Goal: Task Accomplishment & Management: Complete application form

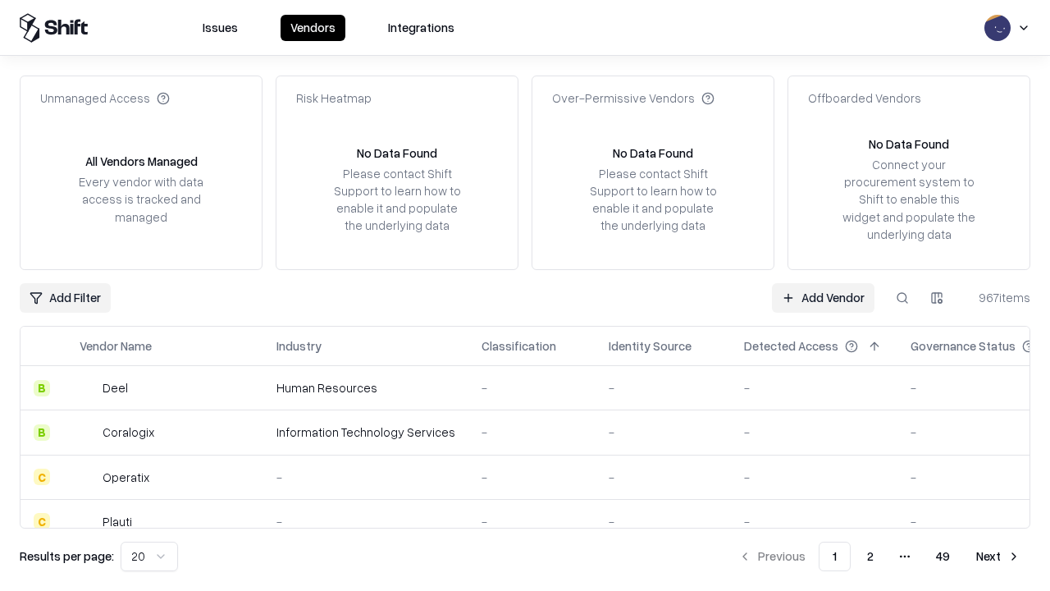
click at [823, 297] on link "Add Vendor" at bounding box center [823, 298] width 103 height 30
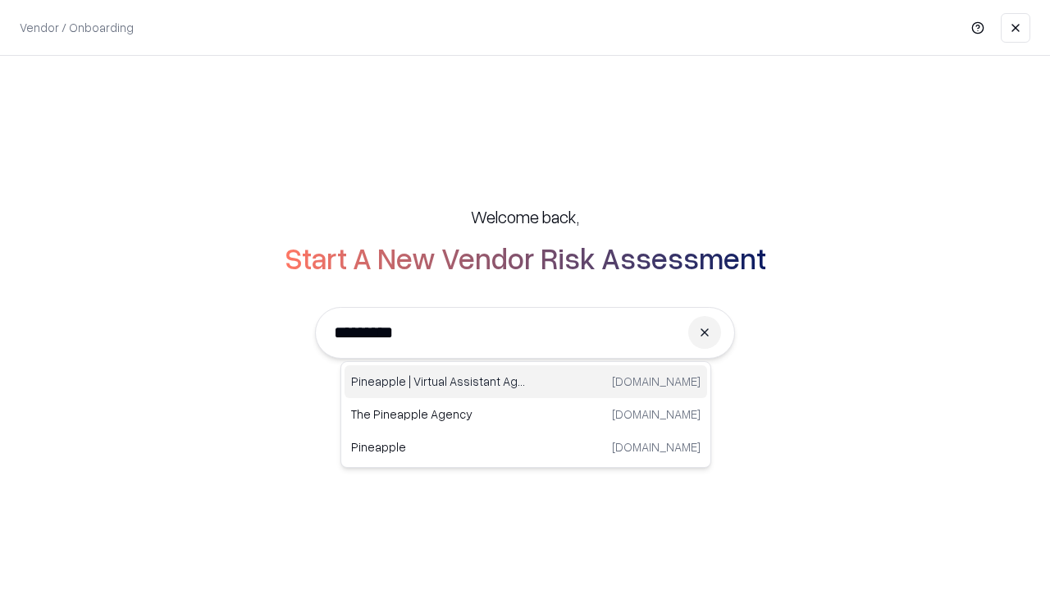
click at [526, 382] on div "Pineapple | Virtual Assistant Agency trypineapple.com" at bounding box center [526, 381] width 363 height 33
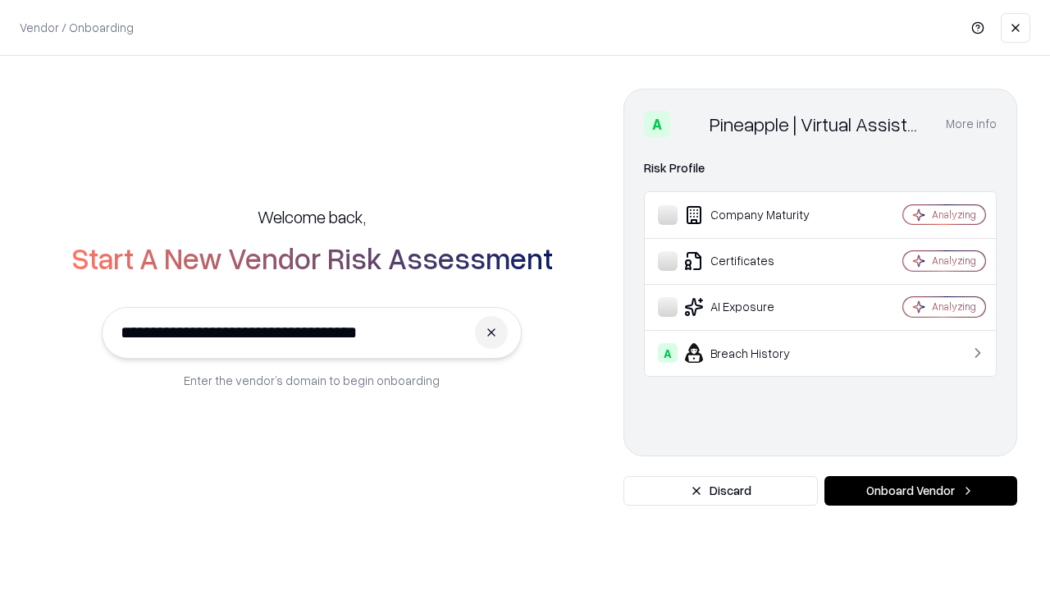
type input "**********"
click at [921, 491] on button "Onboard Vendor" at bounding box center [921, 491] width 193 height 30
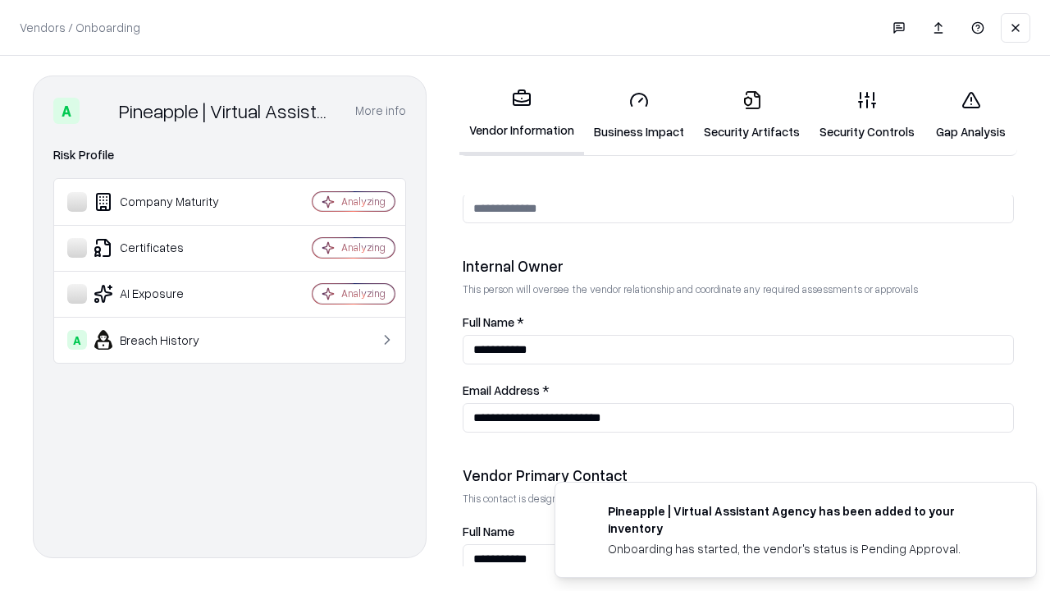
scroll to position [850, 0]
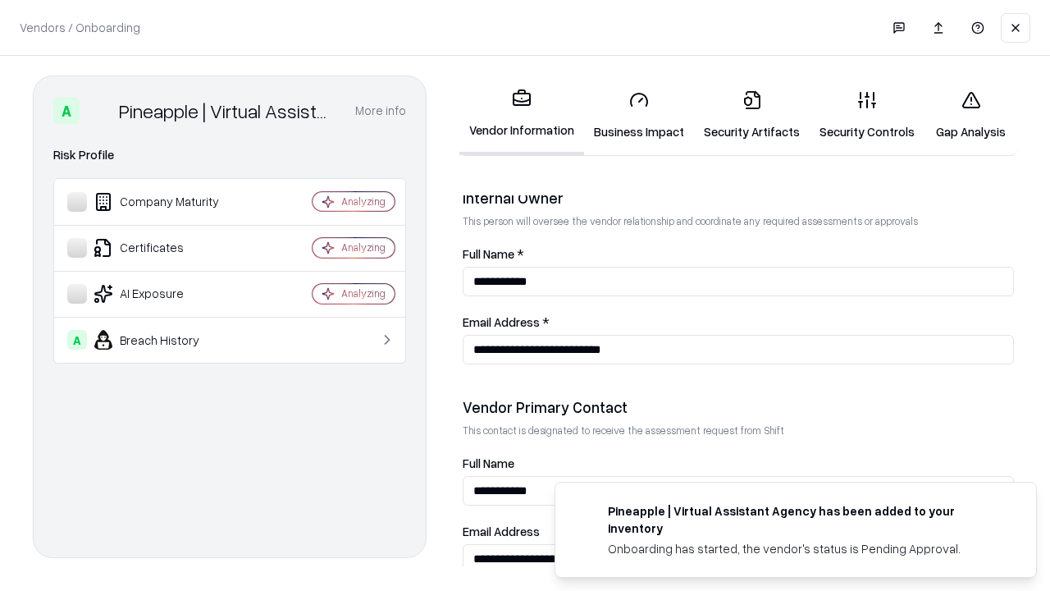
click at [639, 115] on link "Business Impact" at bounding box center [639, 115] width 110 height 76
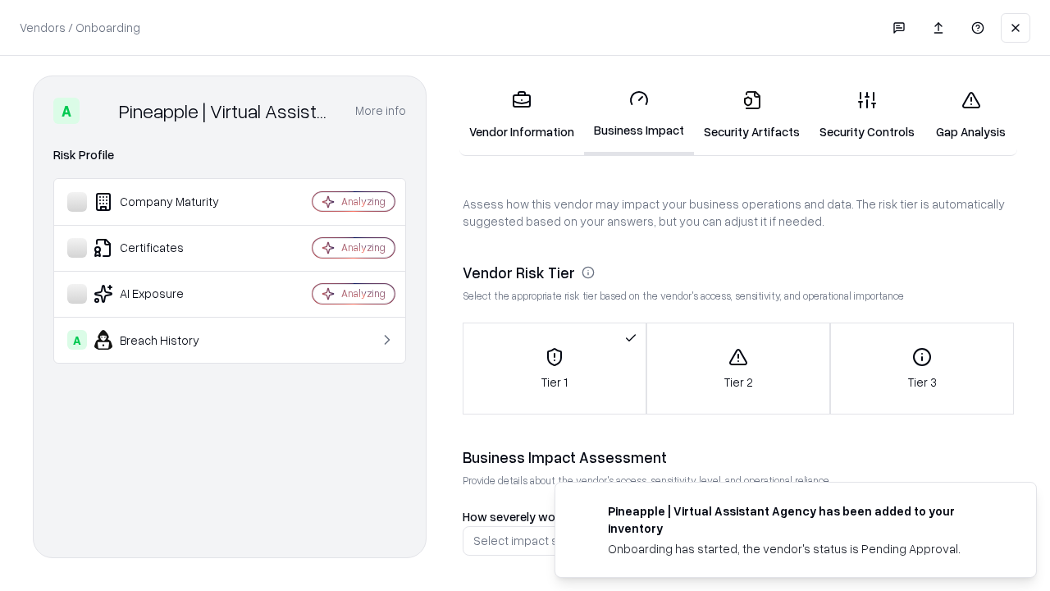
click at [752, 115] on link "Security Artifacts" at bounding box center [752, 115] width 116 height 76
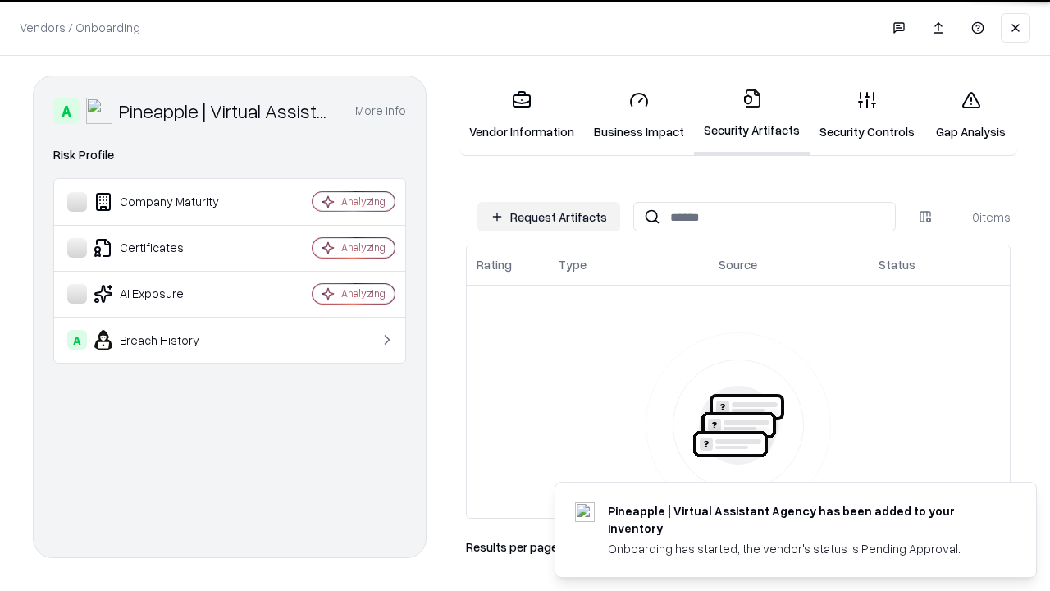
click at [549, 217] on button "Request Artifacts" at bounding box center [549, 217] width 143 height 30
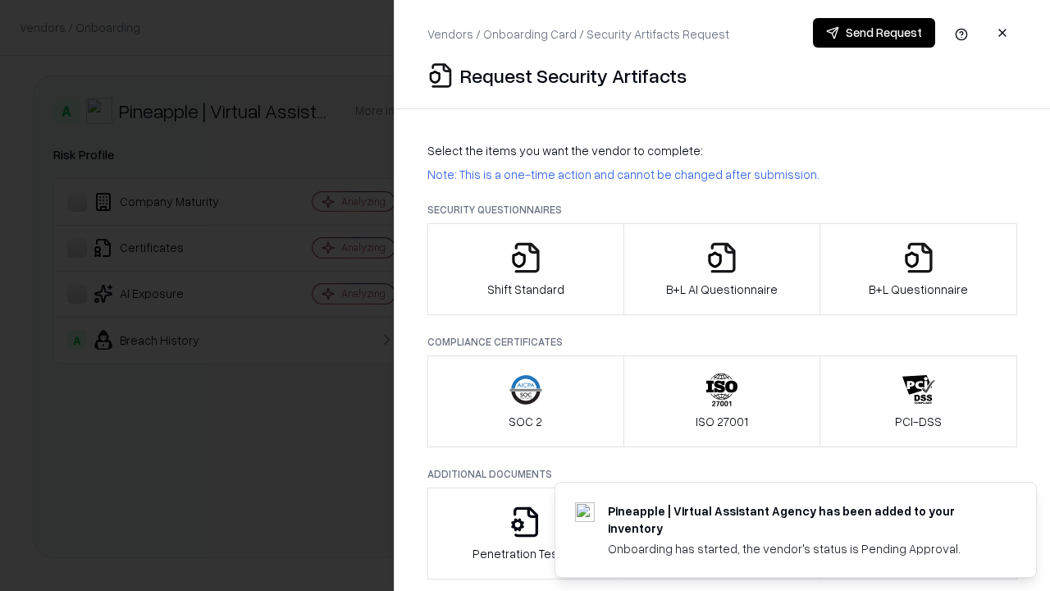
click at [525, 269] on icon "button" at bounding box center [526, 257] width 33 height 33
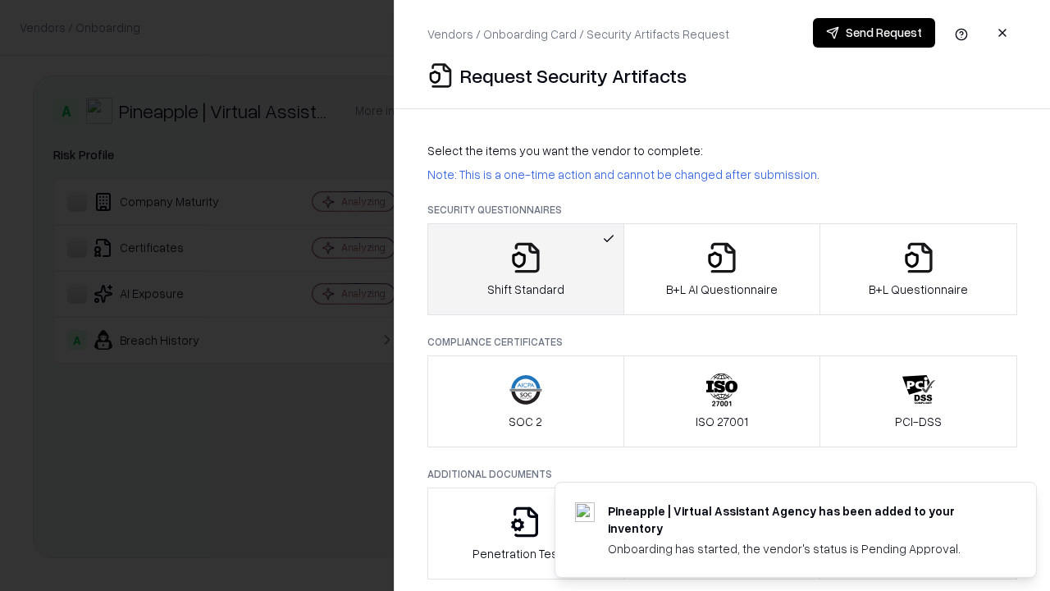
click at [874, 33] on button "Send Request" at bounding box center [874, 33] width 122 height 30
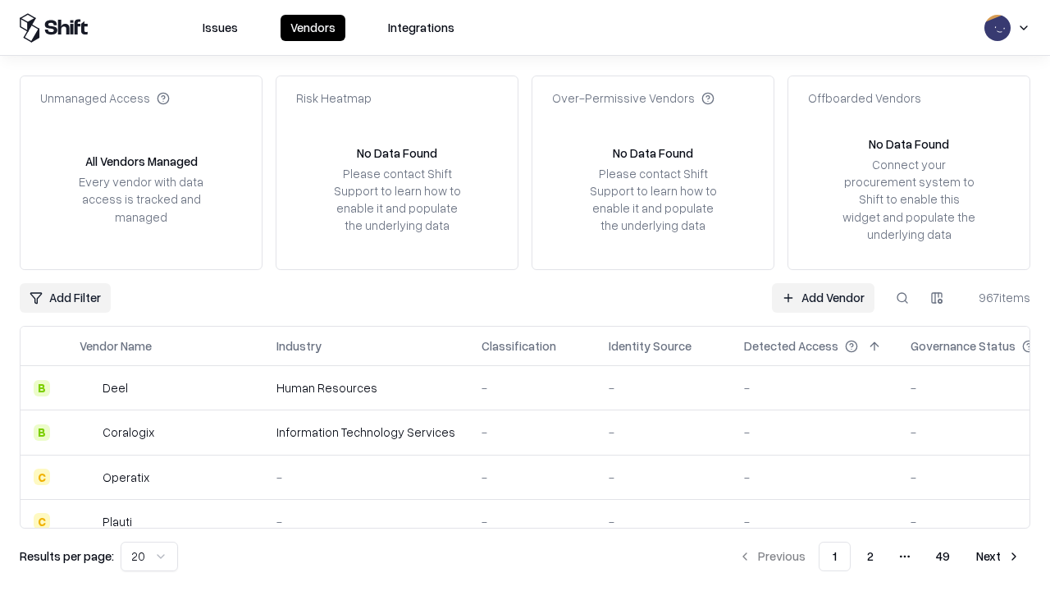
click at [903, 297] on button at bounding box center [903, 298] width 30 height 30
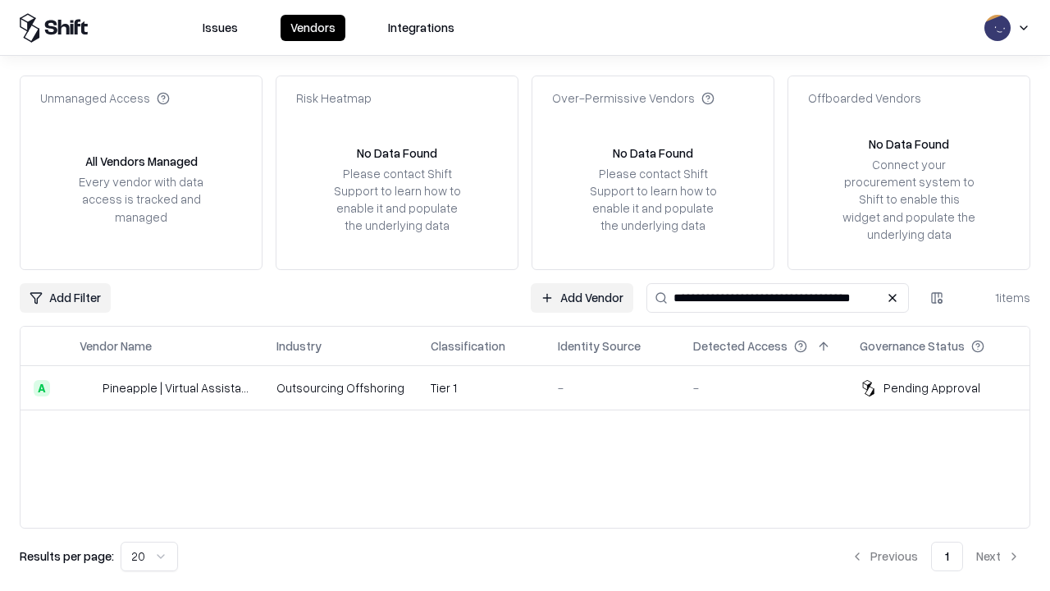
type input "**********"
click at [535, 387] on td "Tier 1" at bounding box center [481, 388] width 127 height 44
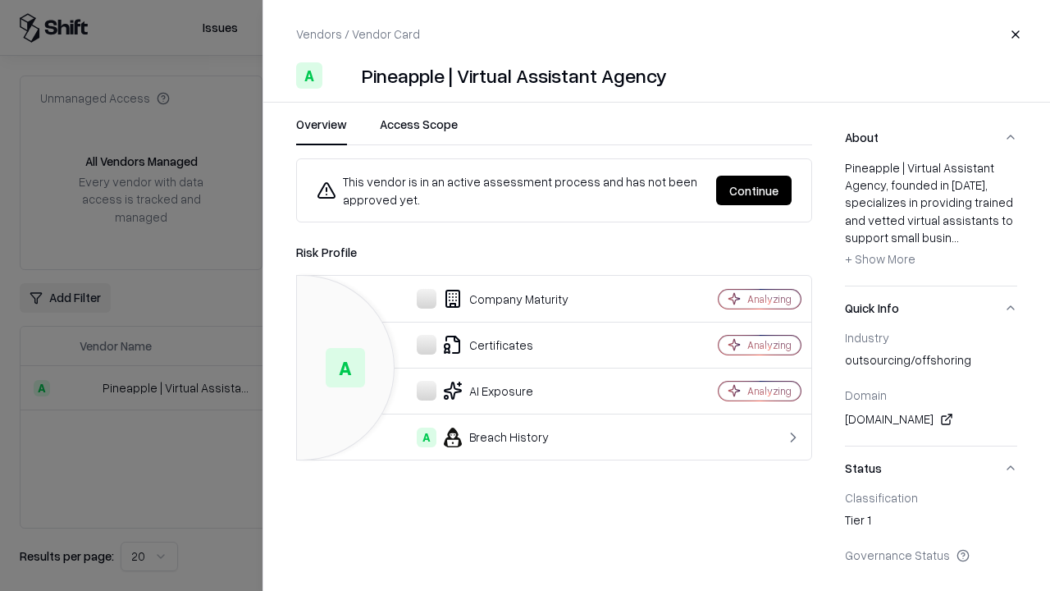
click at [754, 190] on button "Continue" at bounding box center [753, 191] width 75 height 30
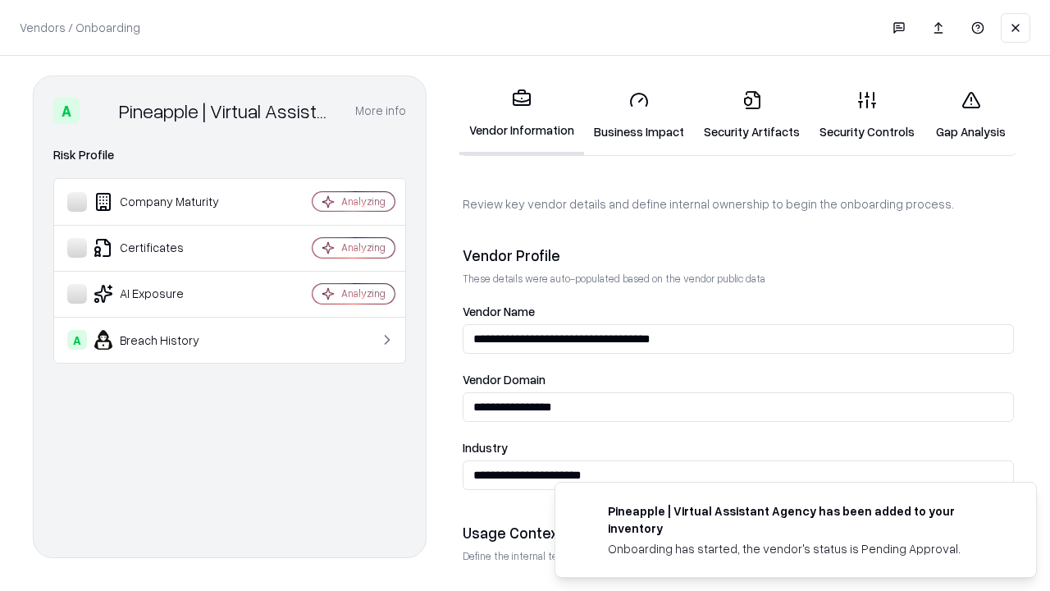
click at [752, 115] on link "Security Artifacts" at bounding box center [752, 115] width 116 height 76
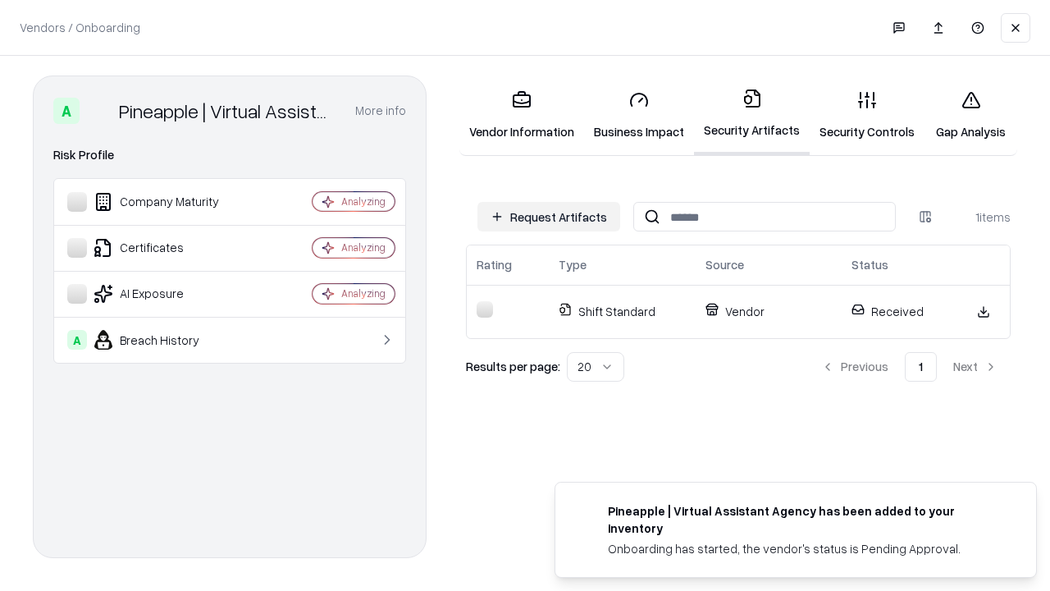
click at [971, 115] on link "Gap Analysis" at bounding box center [971, 115] width 93 height 76
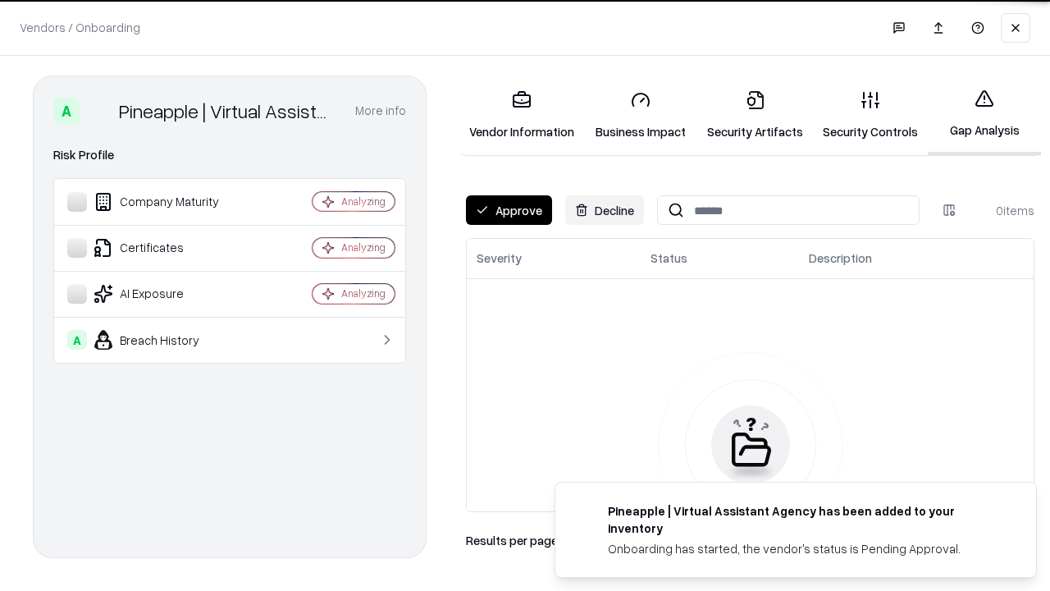
click at [509, 210] on button "Approve" at bounding box center [509, 210] width 86 height 30
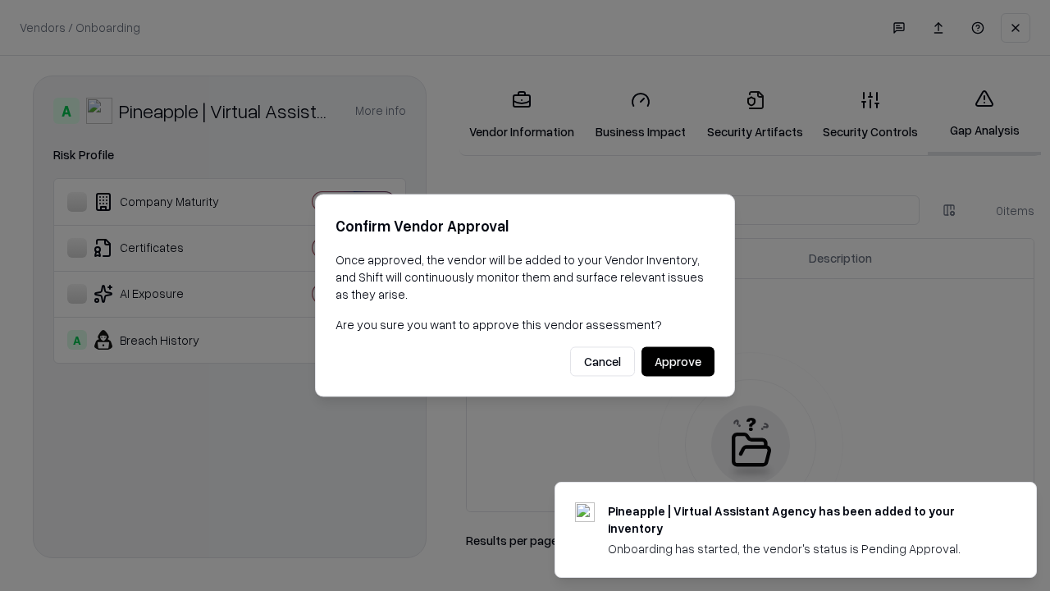
click at [678, 361] on button "Approve" at bounding box center [678, 362] width 73 height 30
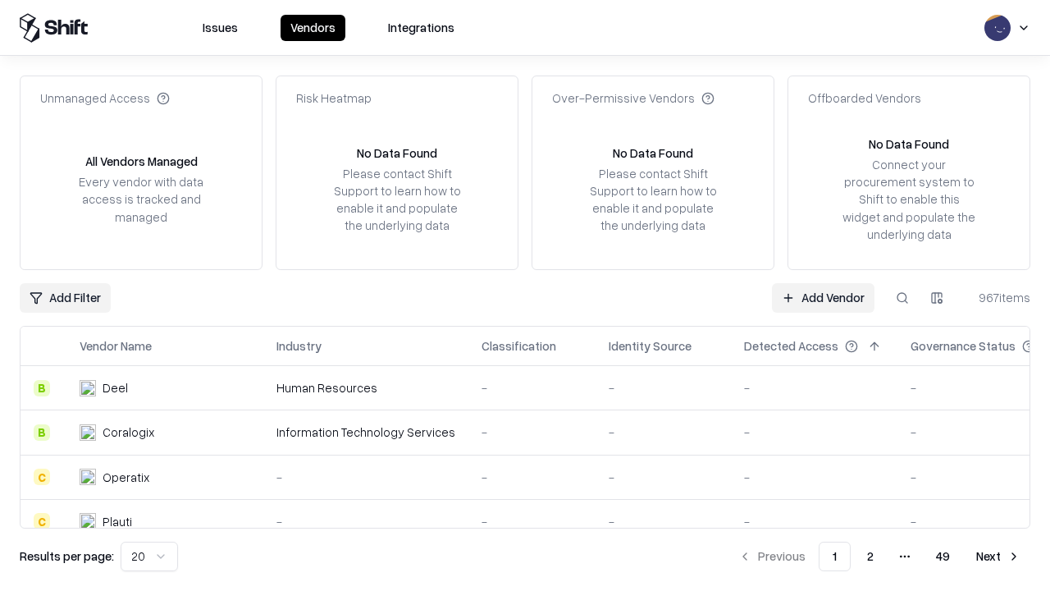
type input "**********"
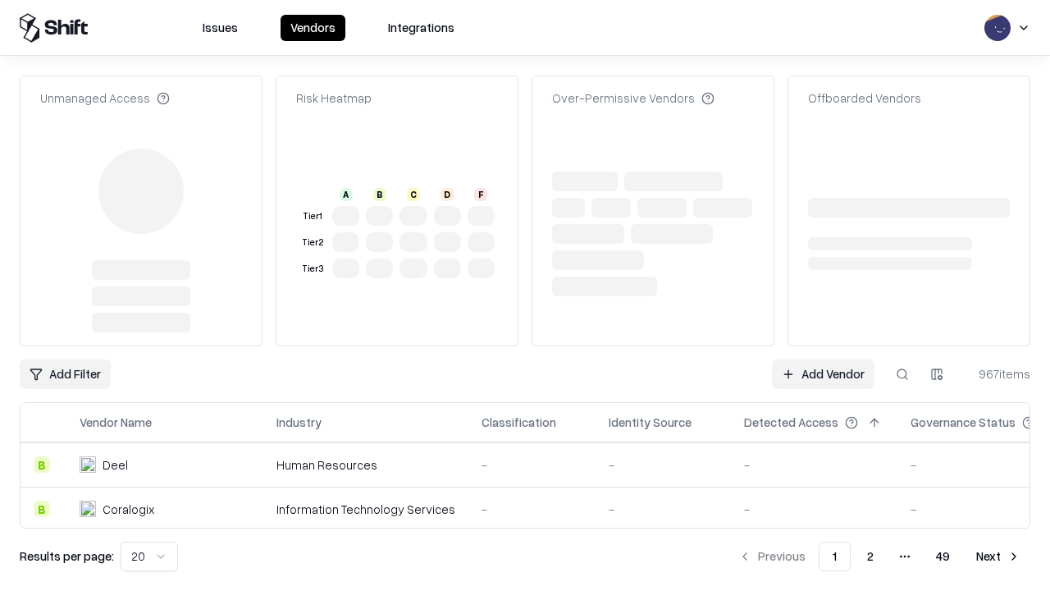
click at [823, 374] on link "Add Vendor" at bounding box center [823, 374] width 103 height 30
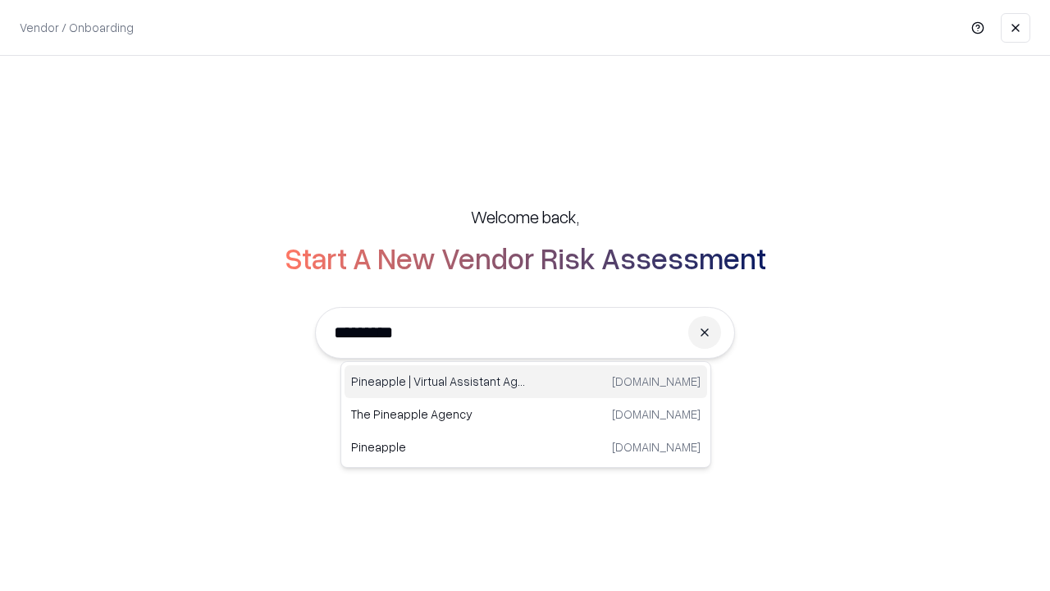
click at [526, 382] on div "Pineapple | Virtual Assistant Agency [DOMAIN_NAME]" at bounding box center [526, 381] width 363 height 33
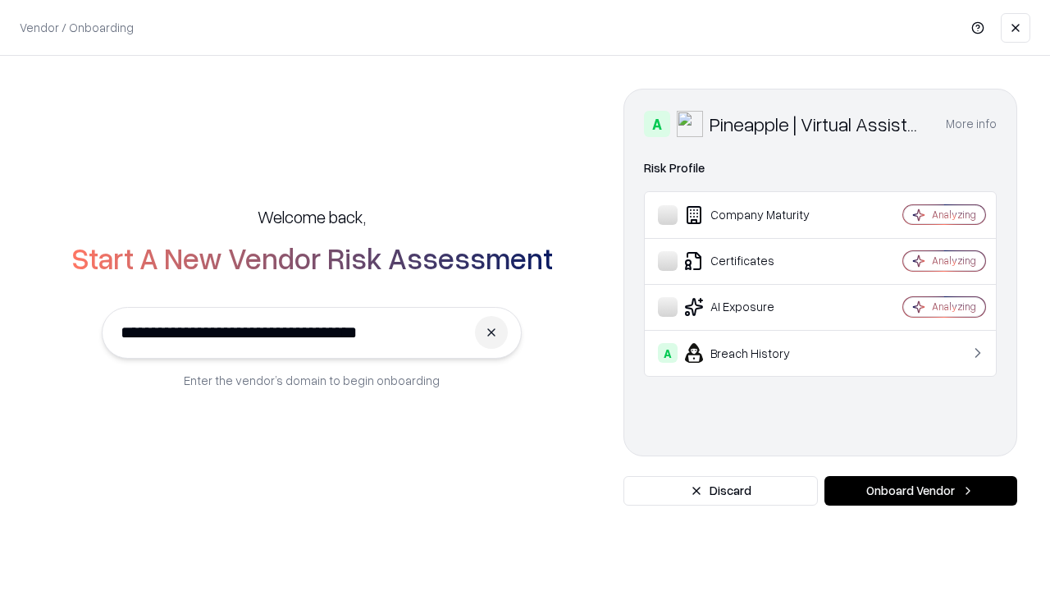
type input "**********"
click at [921, 491] on button "Onboard Vendor" at bounding box center [921, 491] width 193 height 30
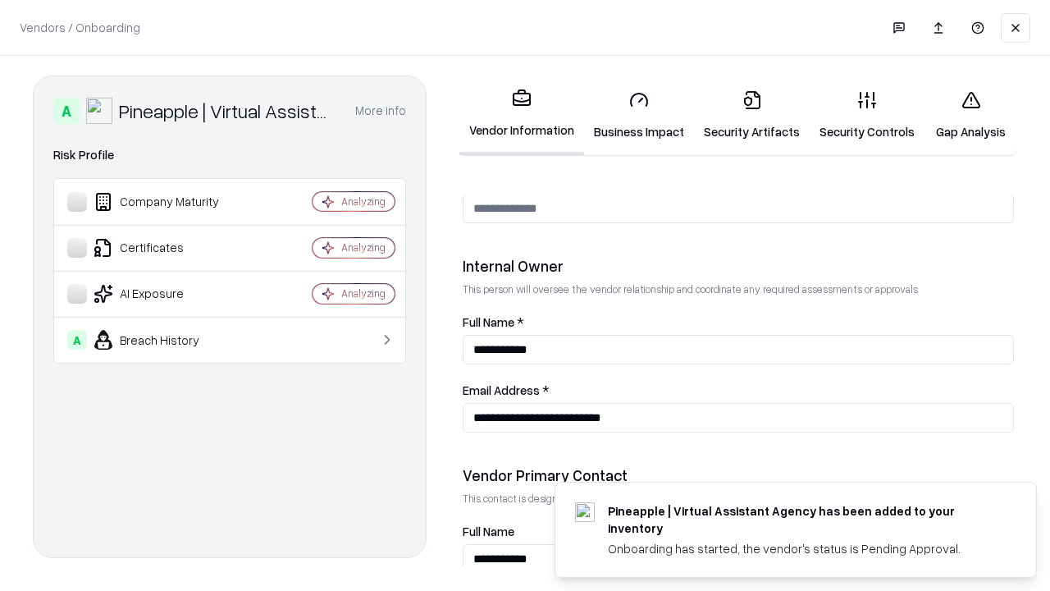
scroll to position [850, 0]
